Goal: Communication & Community: Connect with others

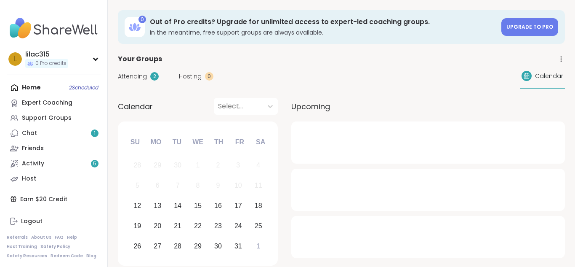
click at [34, 131] on div "Chat 1" at bounding box center [29, 133] width 15 height 8
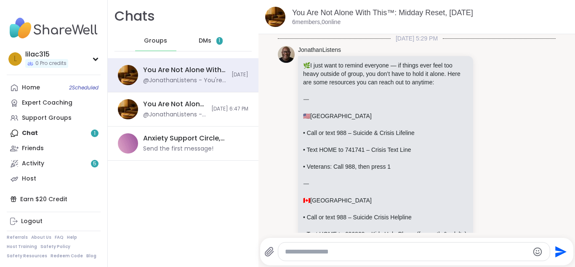
scroll to position [1715, 0]
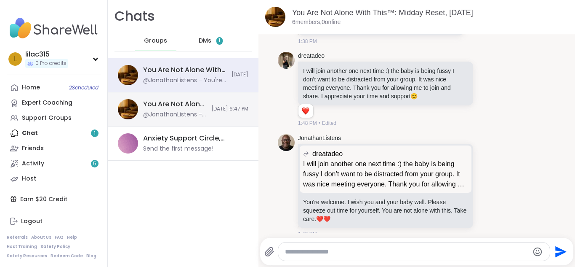
click at [153, 116] on div "@JonathanListens - If you or someone you know is experiencing domestic violence…" at bounding box center [174, 114] width 63 height 8
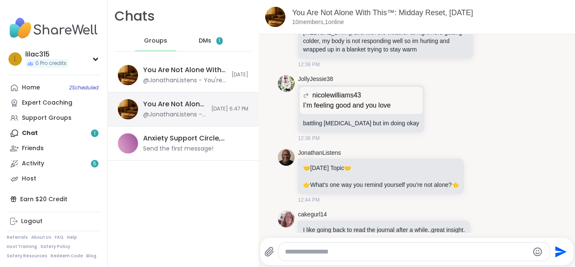
scroll to position [6174, 0]
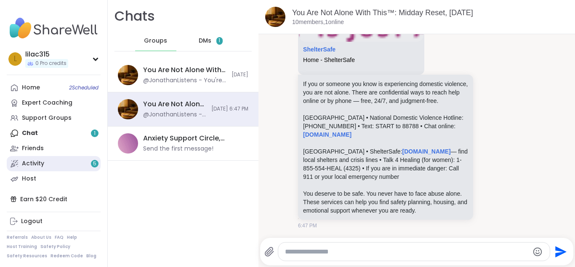
click at [36, 161] on div "Activity 5" at bounding box center [33, 163] width 22 height 8
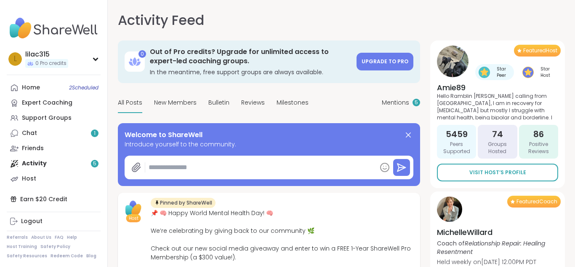
type textarea "*"
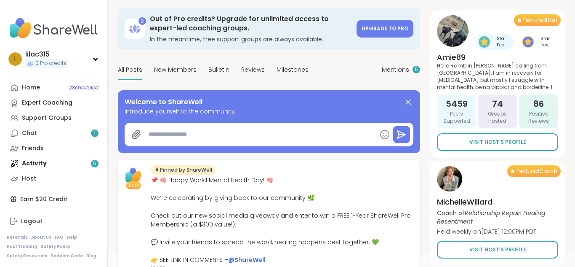
scroll to position [34, 0]
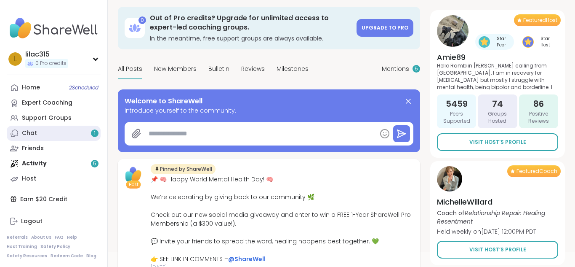
click at [44, 128] on link "Chat 1" at bounding box center [54, 132] width 94 height 15
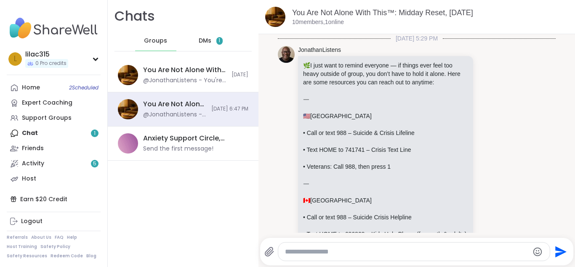
scroll to position [6174, 0]
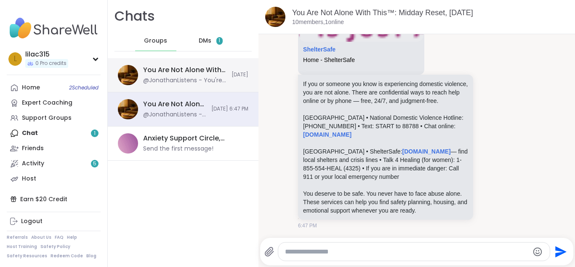
click at [161, 67] on div "You Are Not Alone With This™: Midday Reset, [DATE]" at bounding box center [184, 69] width 83 height 9
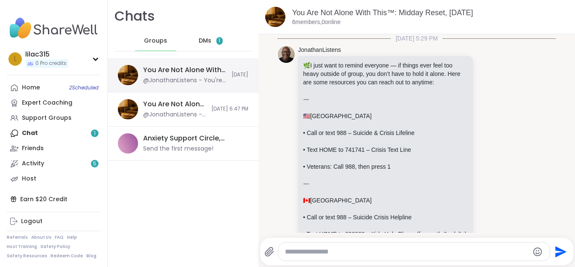
scroll to position [1715, 0]
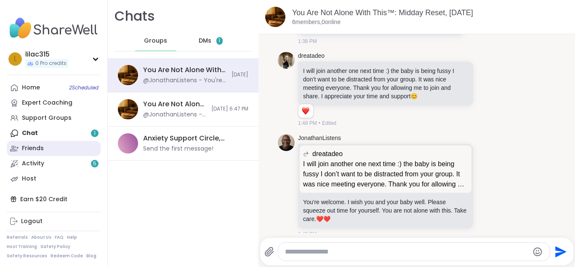
click at [40, 147] on div "Friends" at bounding box center [33, 148] width 22 height 8
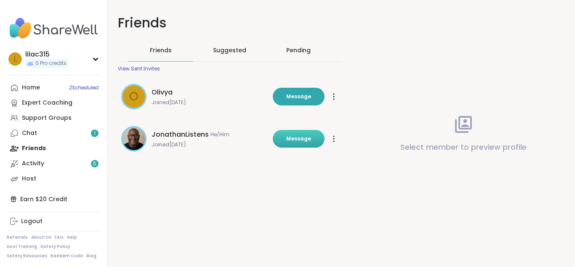
click at [294, 142] on button "Message" at bounding box center [299, 139] width 52 height 18
